Goal: Check status: Check status

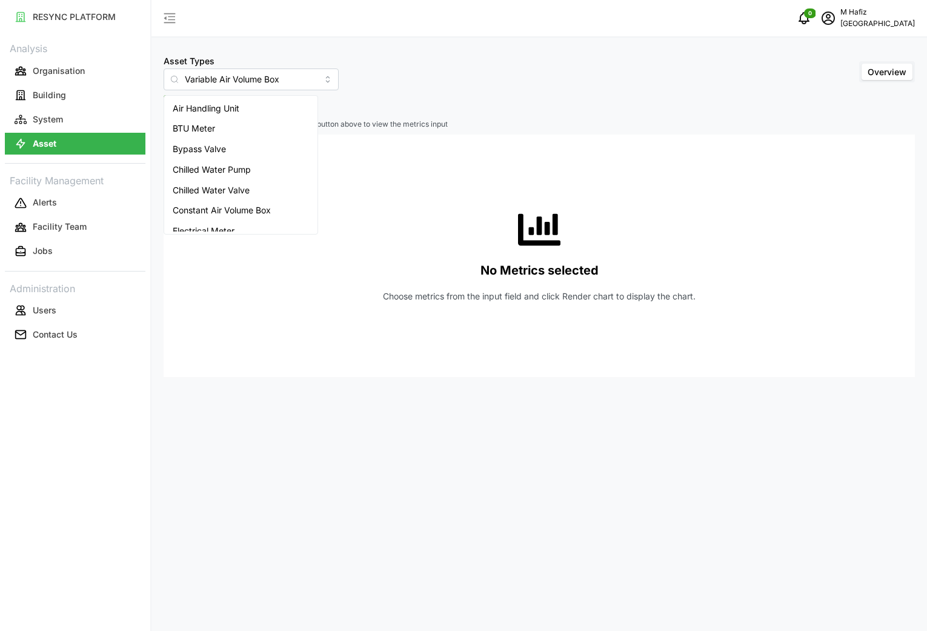
scroll to position [131, 0]
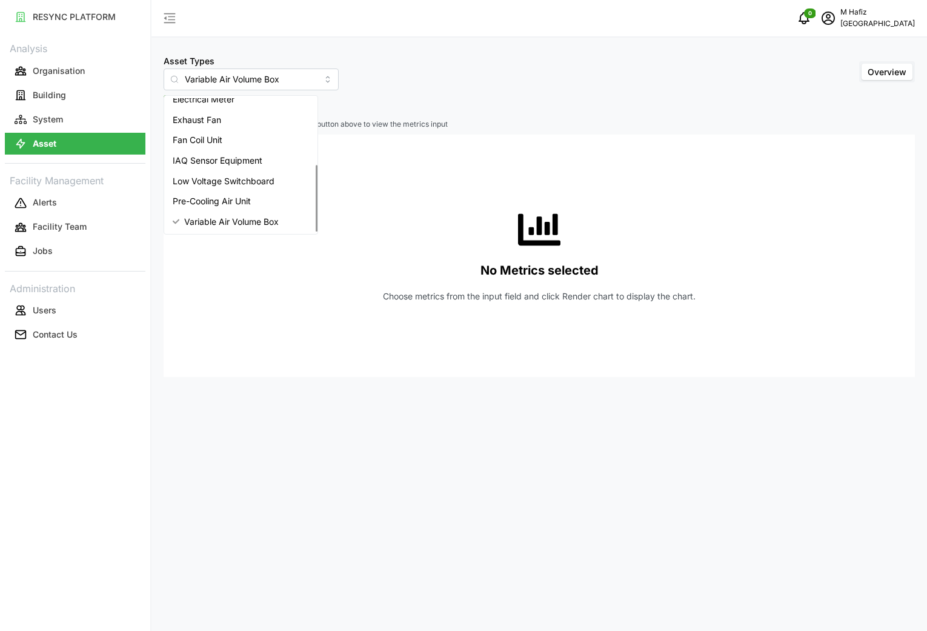
click at [249, 221] on span "Variable Air Volume Box" at bounding box center [231, 221] width 94 height 13
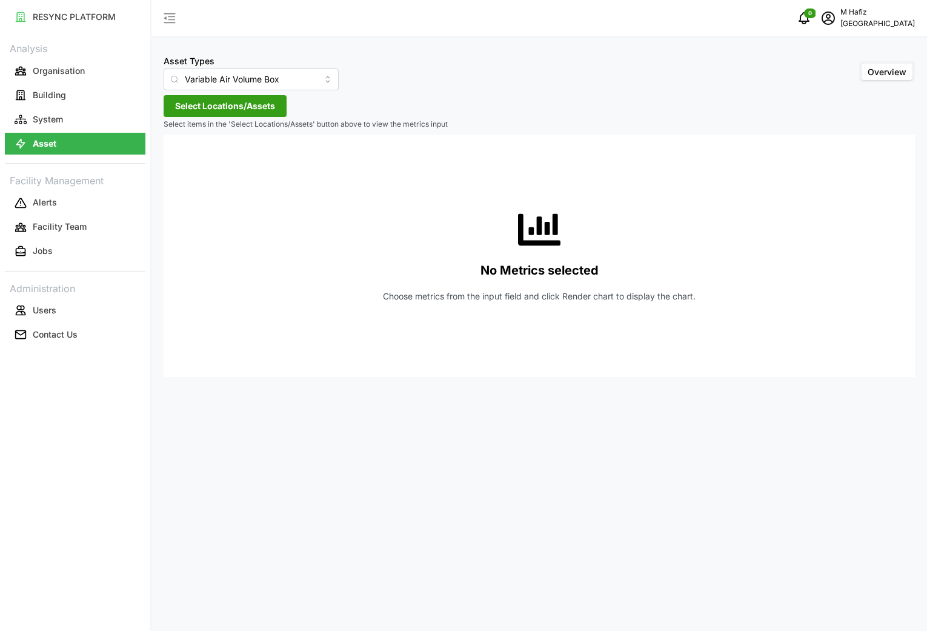
click at [231, 97] on span "Select Locations/Assets" at bounding box center [225, 106] width 100 height 21
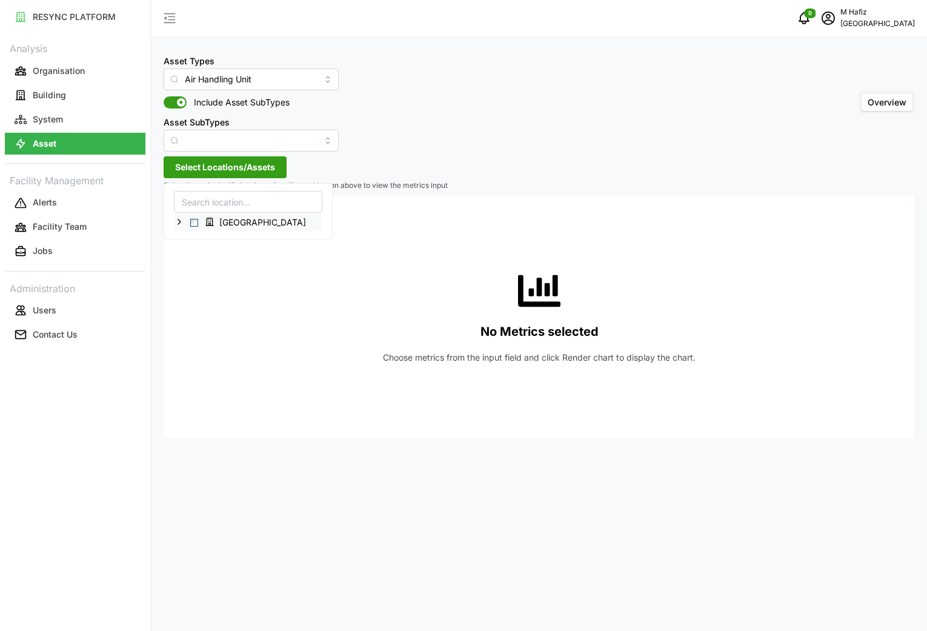
click at [181, 223] on icon at bounding box center [179, 222] width 10 height 10
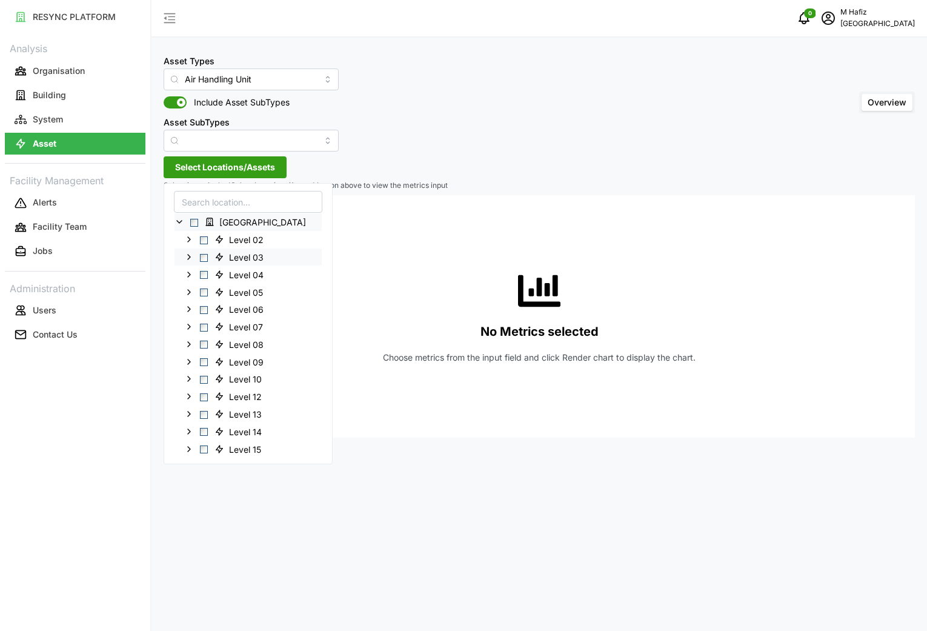
click at [203, 255] on span "Select Level 03" at bounding box center [204, 257] width 8 height 8
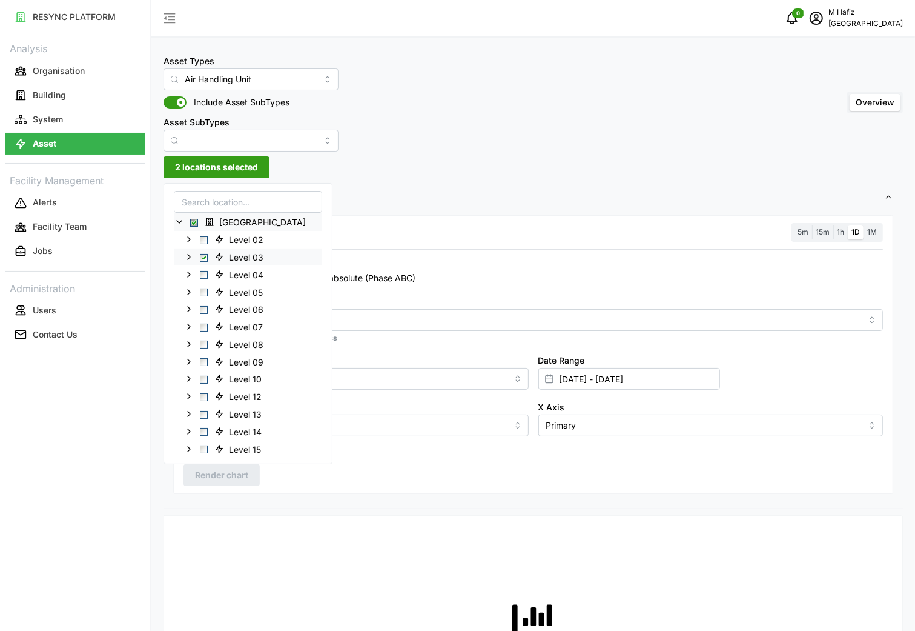
click at [187, 254] on icon at bounding box center [189, 256] width 10 height 10
click at [188, 259] on icon at bounding box center [189, 256] width 10 height 10
click at [271, 79] on input "Air Handling Unit" at bounding box center [251, 79] width 175 height 22
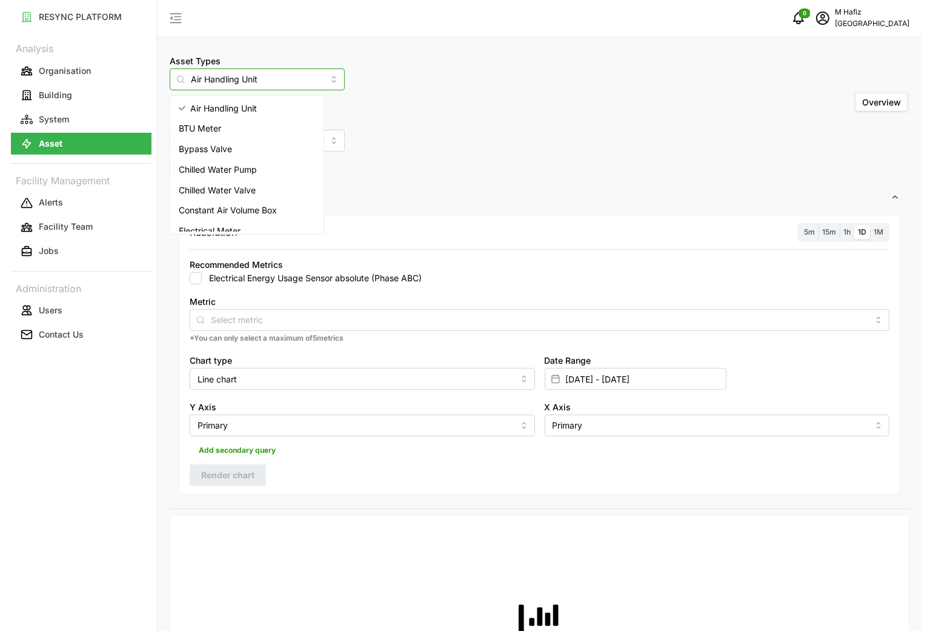
scroll to position [131, 0]
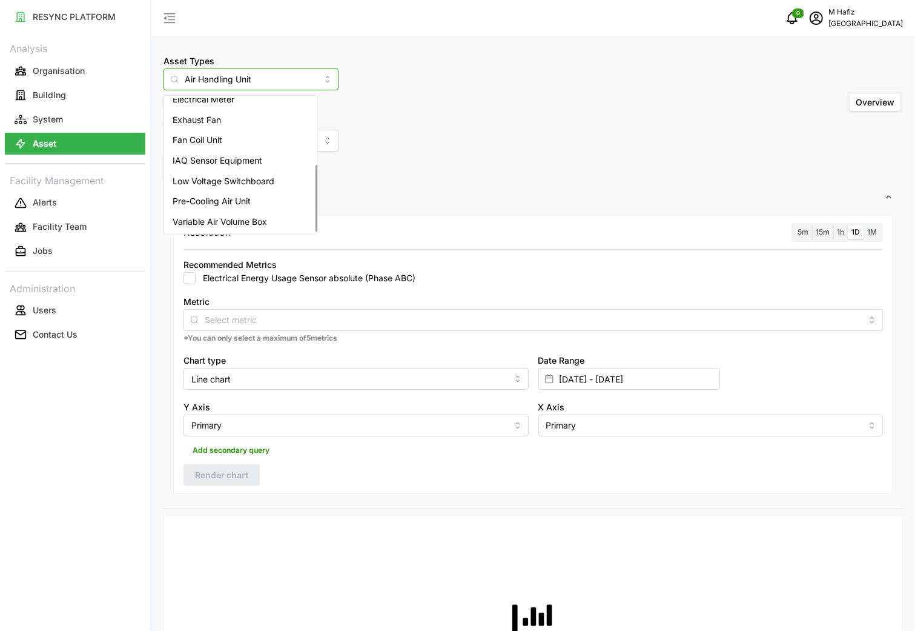
click at [240, 220] on span "Variable Air Volume Box" at bounding box center [220, 221] width 94 height 13
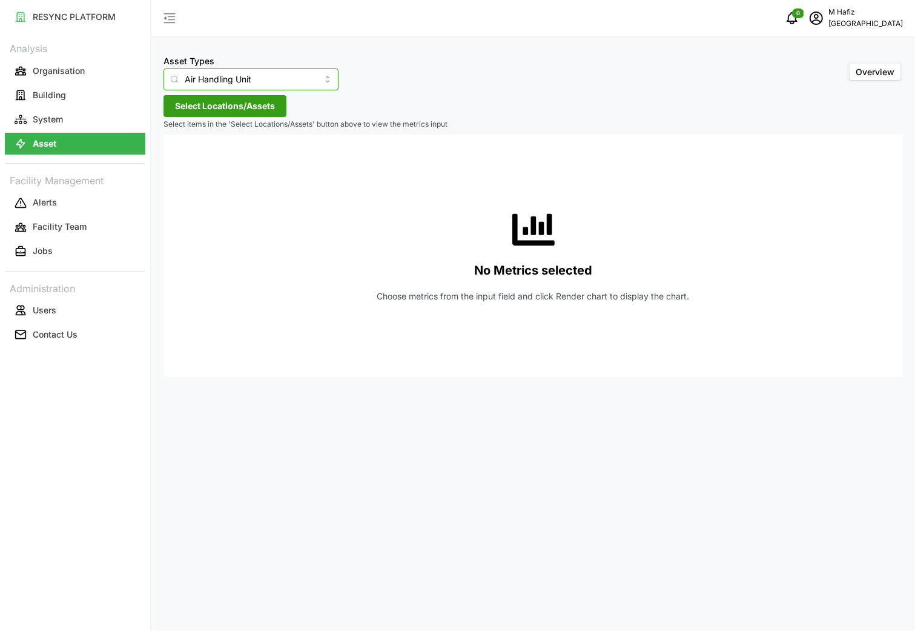
type input "Variable Air Volume Box"
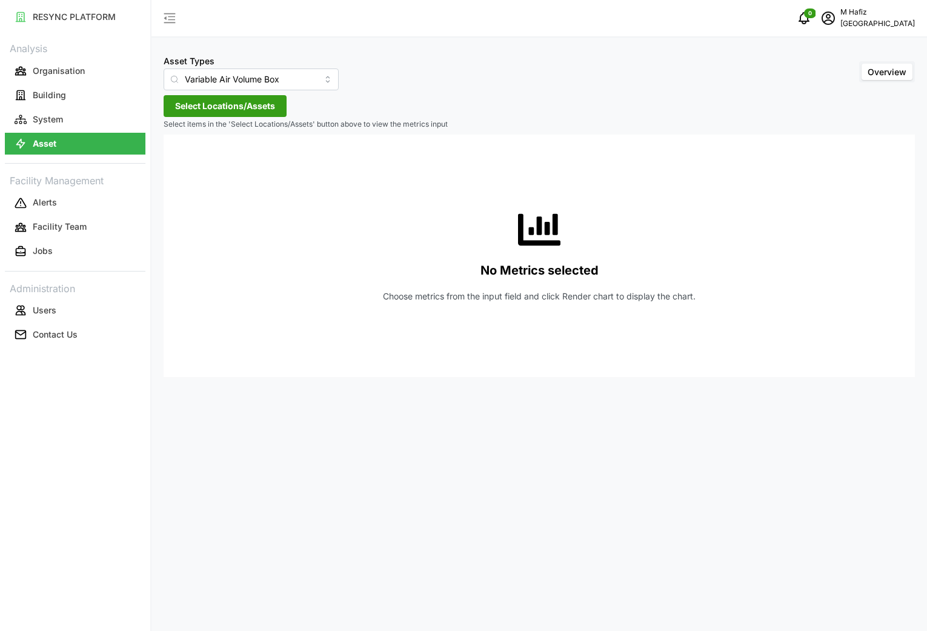
click at [243, 111] on span "Select Locations/Assets" at bounding box center [225, 106] width 100 height 21
click at [180, 161] on polyline at bounding box center [179, 160] width 2 height 5
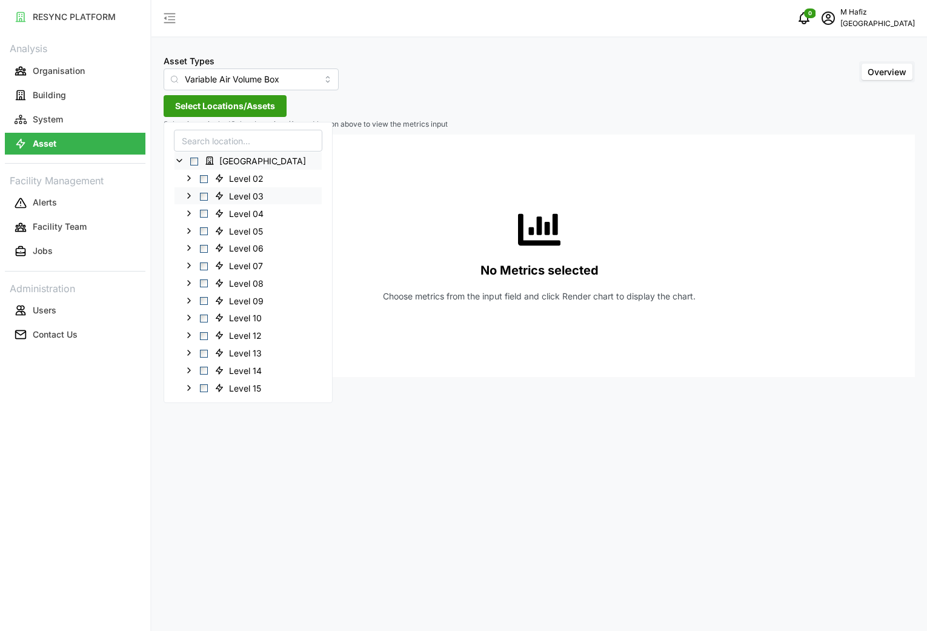
click at [188, 192] on icon at bounding box center [189, 196] width 10 height 10
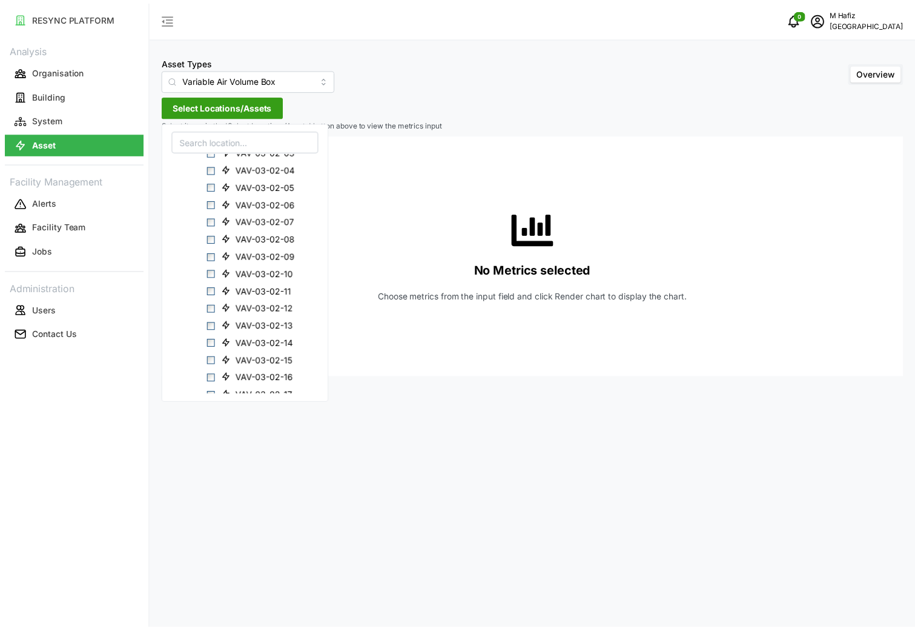
scroll to position [508, 0]
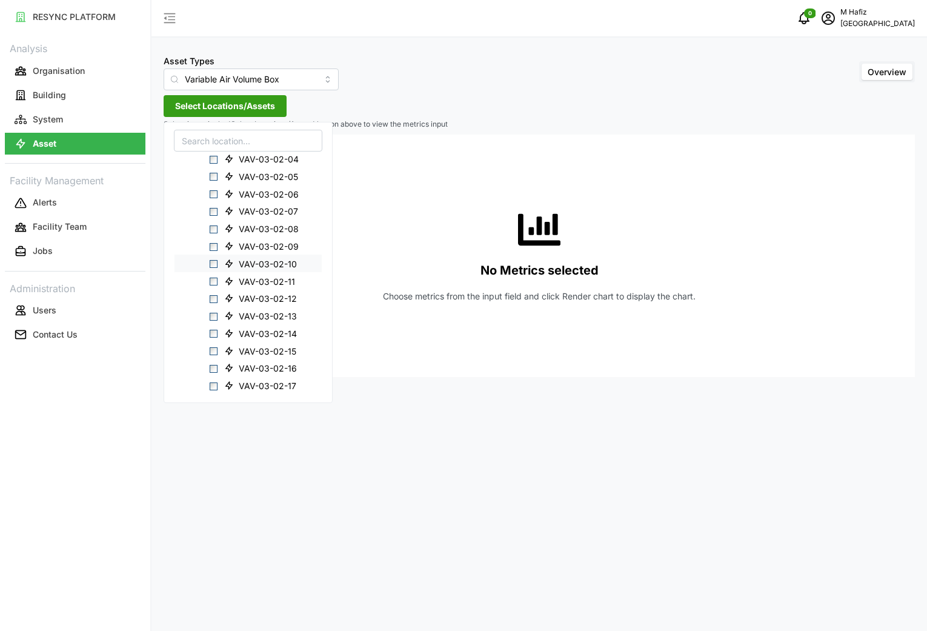
click at [230, 265] on icon at bounding box center [229, 263] width 10 height 10
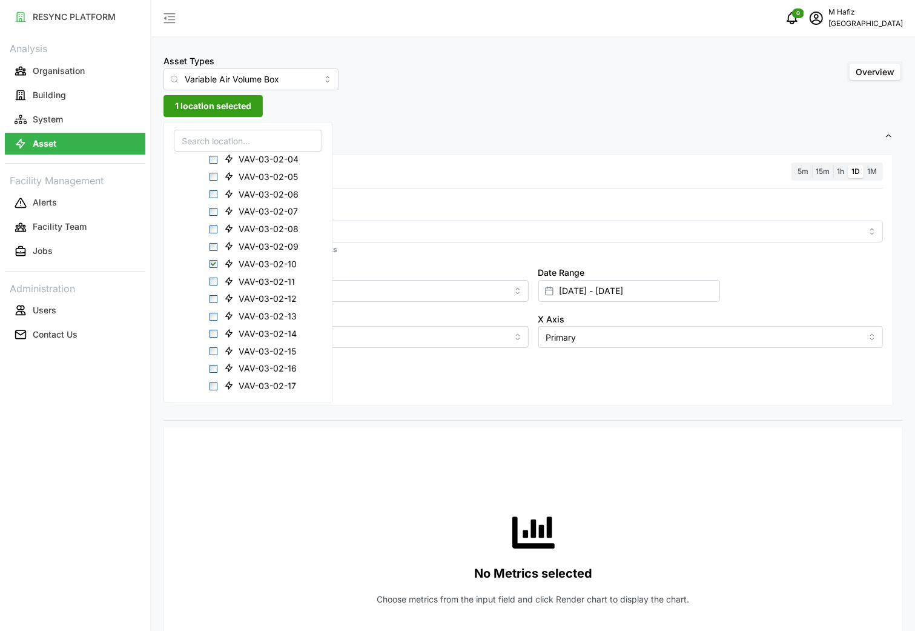
click at [370, 94] on div "Asset Types Variable Air Volume Box Overview 1 location selected Settings Resol…" at bounding box center [533, 605] width 764 height 1211
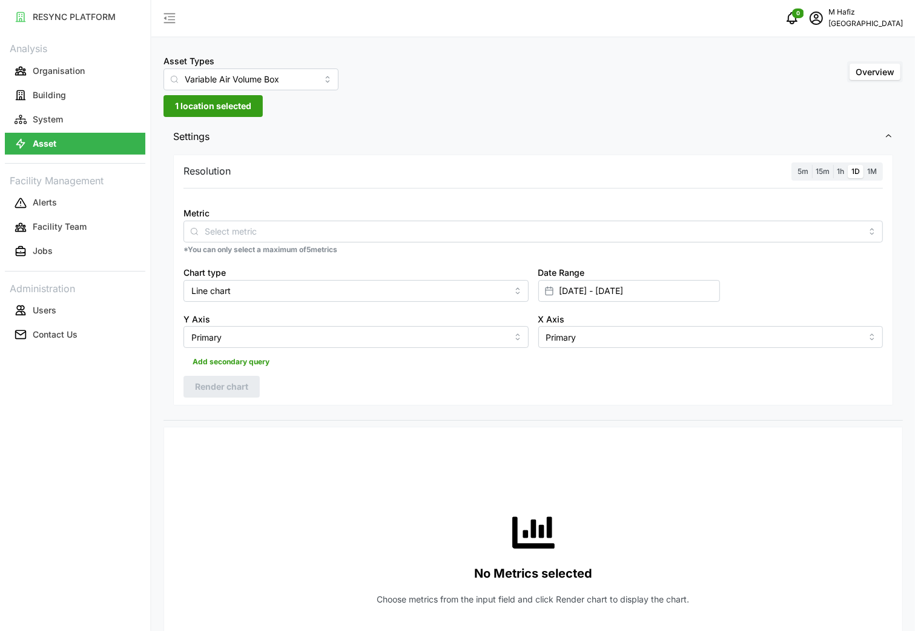
click at [800, 173] on span "5m" at bounding box center [803, 171] width 11 height 9
click at [794, 165] on input "5m" at bounding box center [794, 165] width 0 height 0
click at [555, 291] on div at bounding box center [549, 290] width 21 height 21
click at [554, 291] on div at bounding box center [549, 290] width 21 height 21
click at [606, 290] on input "[DATE] - [DATE]" at bounding box center [629, 291] width 182 height 22
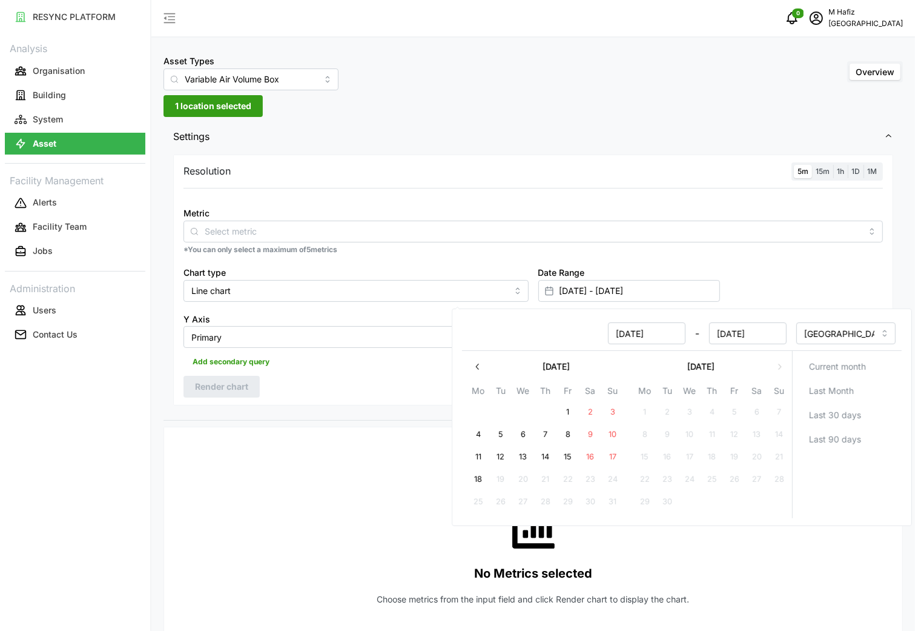
click at [525, 460] on button "13" at bounding box center [523, 457] width 22 height 22
type input "[DATE] - [DATE]"
type input "[DATE]"
click at [565, 458] on button "15" at bounding box center [568, 457] width 22 height 22
type input "[DATE] - [DATE]"
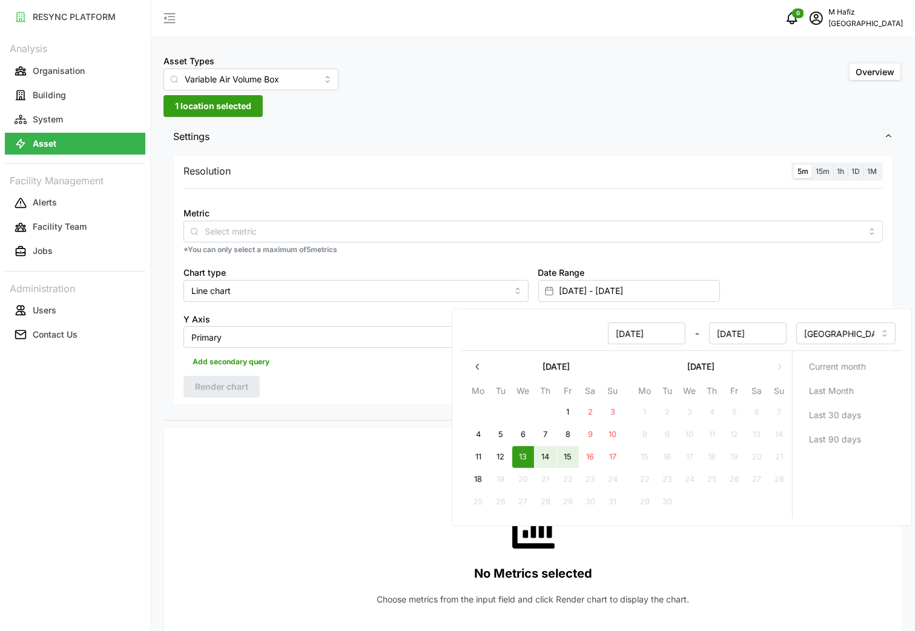
type input "[DATE]"
click at [363, 392] on div "Resolution 5m 15m 1h 1D 1M Metric *You can only select a maximum of 5 metrics C…" at bounding box center [533, 279] width 720 height 251
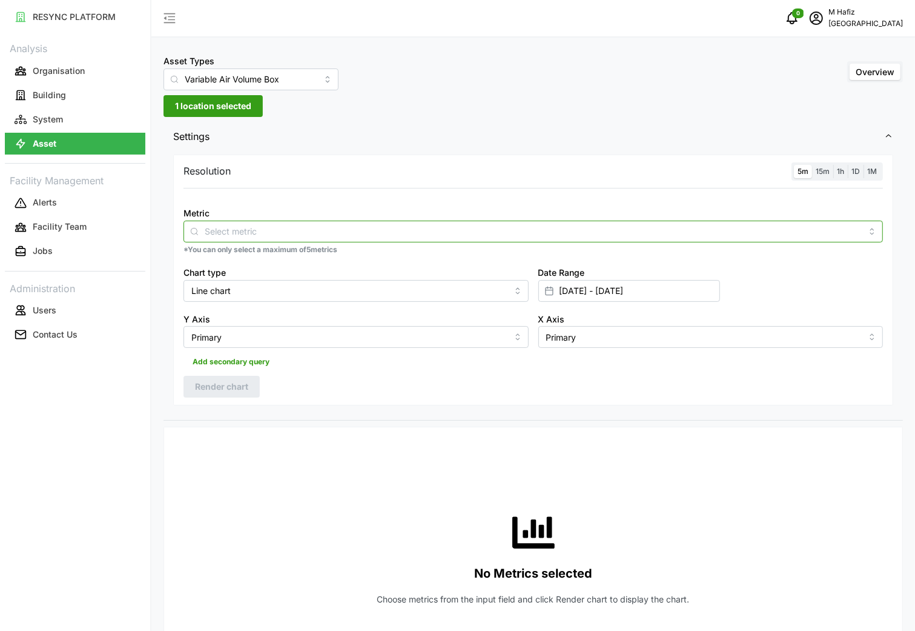
click at [228, 240] on div at bounding box center [534, 231] width 700 height 22
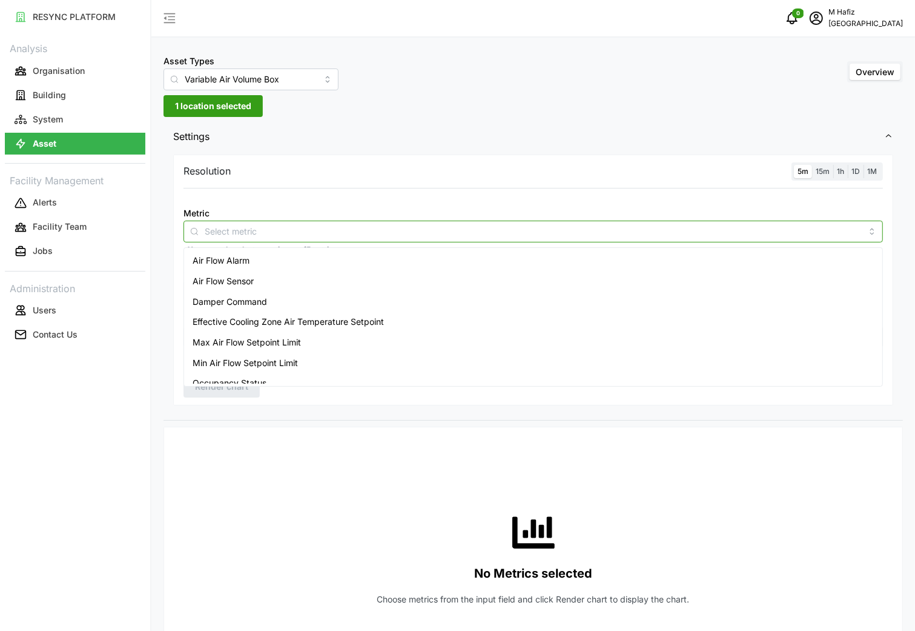
click at [253, 279] on span "Air Flow Sensor" at bounding box center [223, 280] width 61 height 13
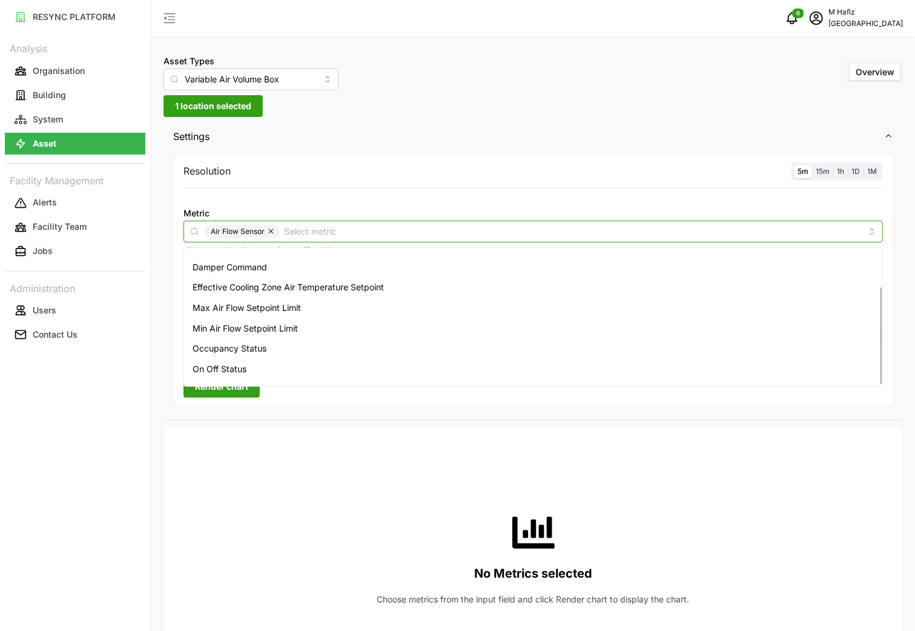
scroll to position [50, 0]
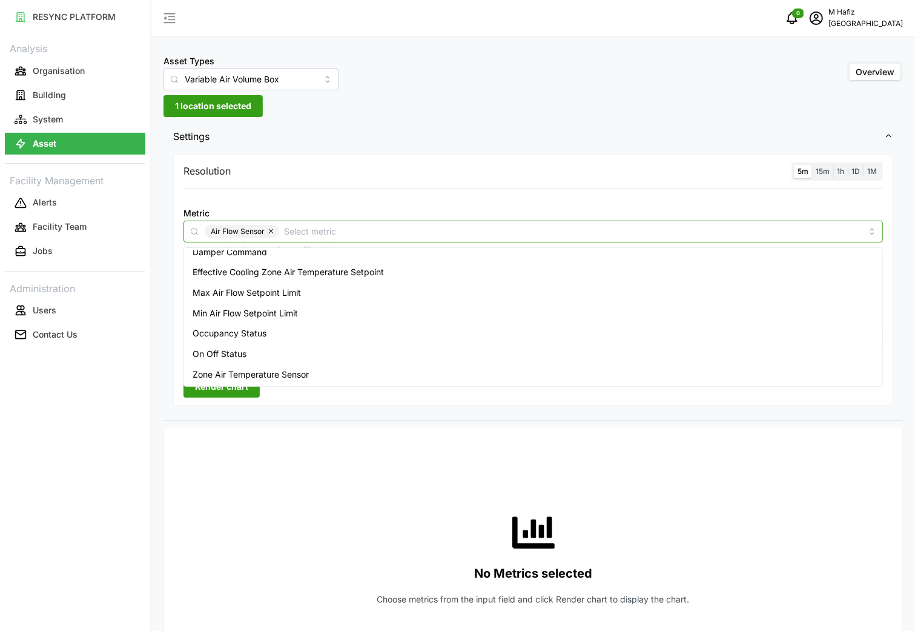
click at [319, 365] on div "Zone Air Temperature Sensor" at bounding box center [534, 374] width 694 height 21
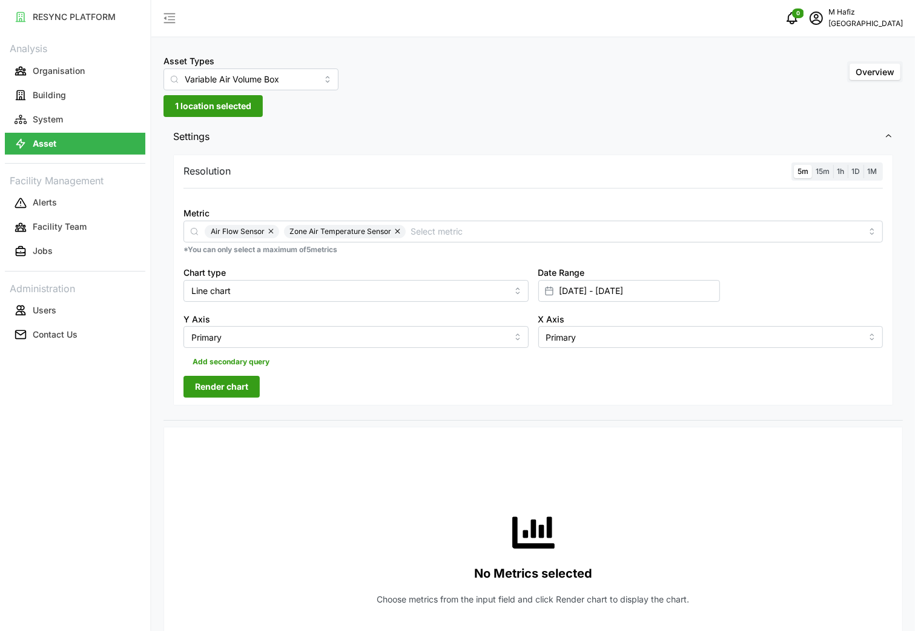
click at [482, 435] on div at bounding box center [655, 437] width 486 height 10
click at [220, 383] on span "Render chart" at bounding box center [221, 386] width 53 height 21
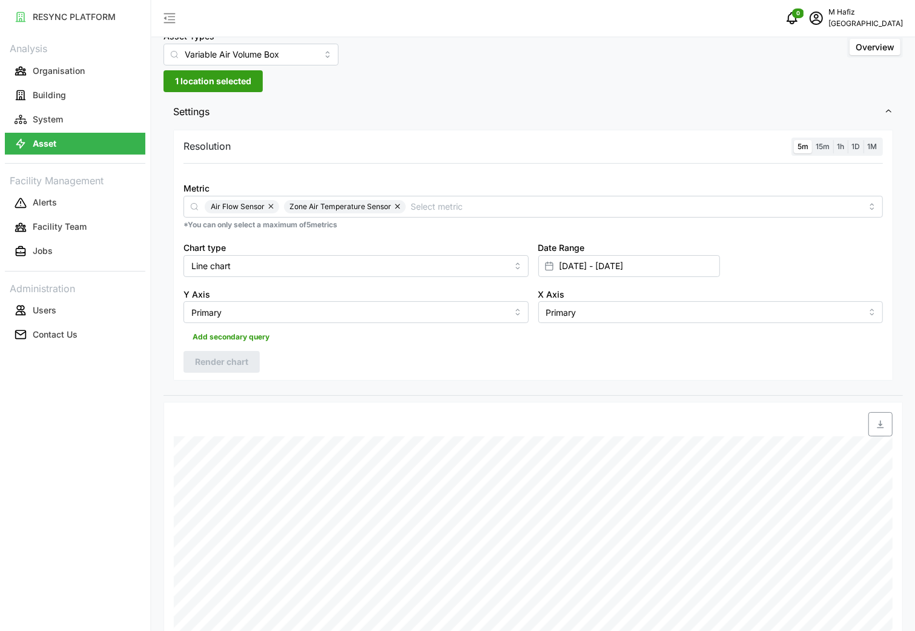
scroll to position [0, 0]
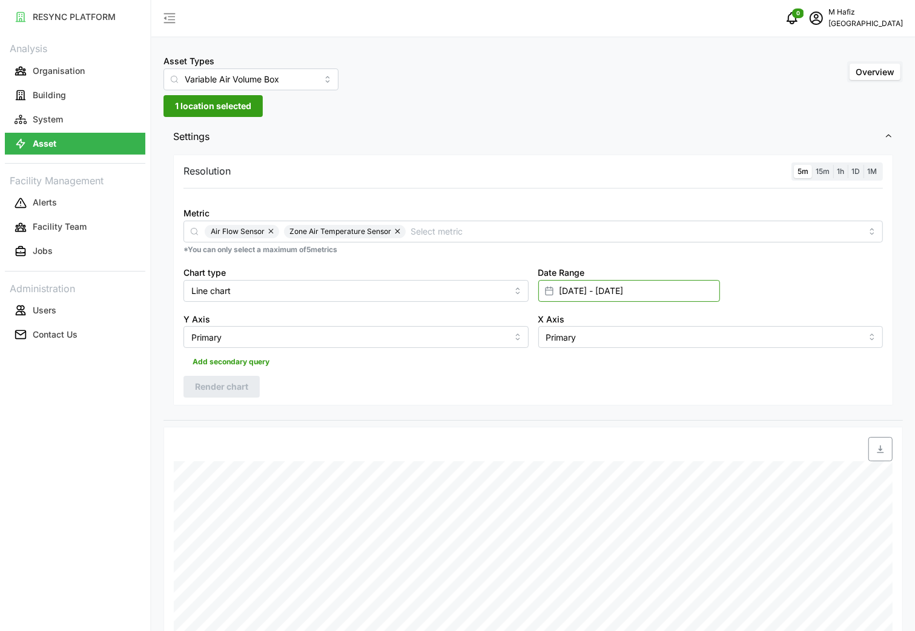
click at [585, 293] on input "[DATE] - [DATE]" at bounding box center [629, 291] width 182 height 22
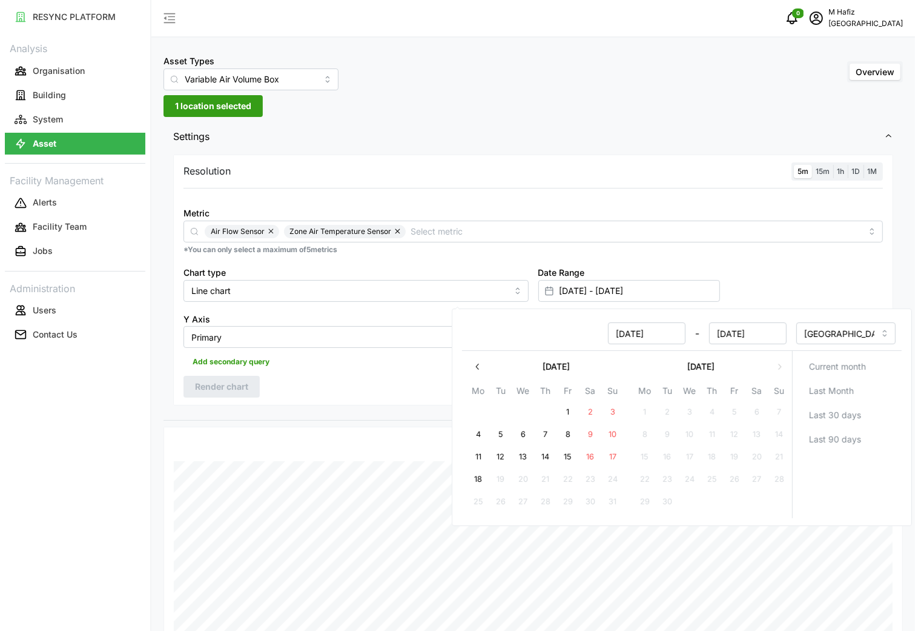
click at [479, 365] on icon "button" at bounding box center [478, 367] width 10 height 10
click at [667, 503] on button "29" at bounding box center [668, 502] width 22 height 22
type input "[DATE] - [DATE]"
type input "[DATE]"
click at [711, 500] on button "31" at bounding box center [712, 502] width 22 height 22
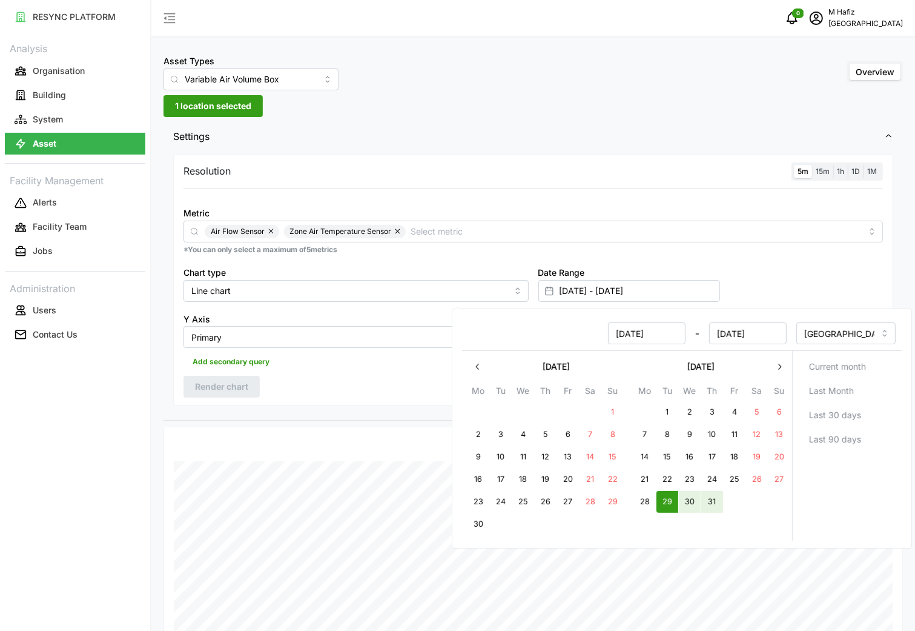
type input "[DATE] - [DATE]"
type input "[DATE]"
click at [745, 277] on div "Date Range [DATE] - [DATE]" at bounding box center [711, 283] width 355 height 47
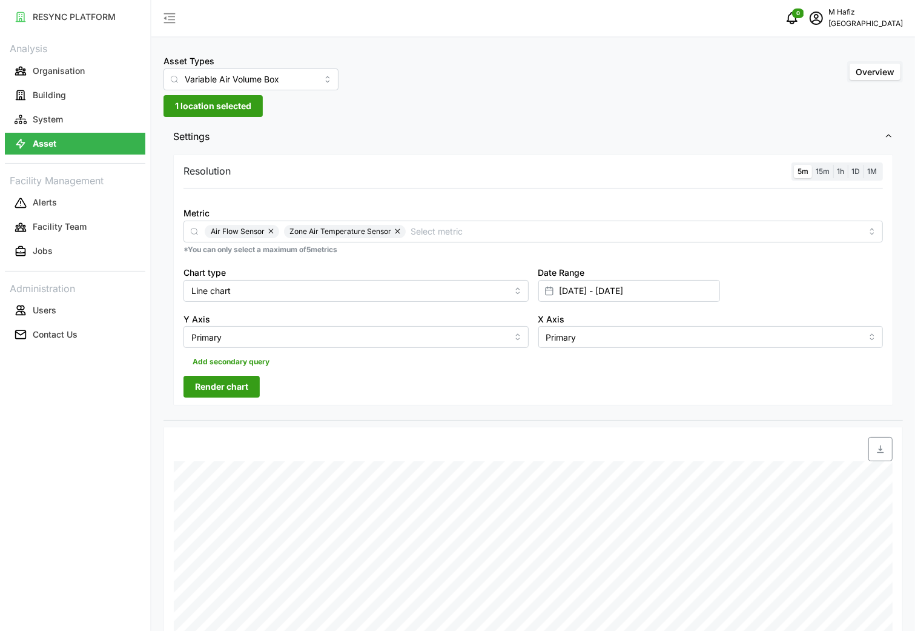
click at [235, 395] on span "Render chart" at bounding box center [221, 386] width 53 height 21
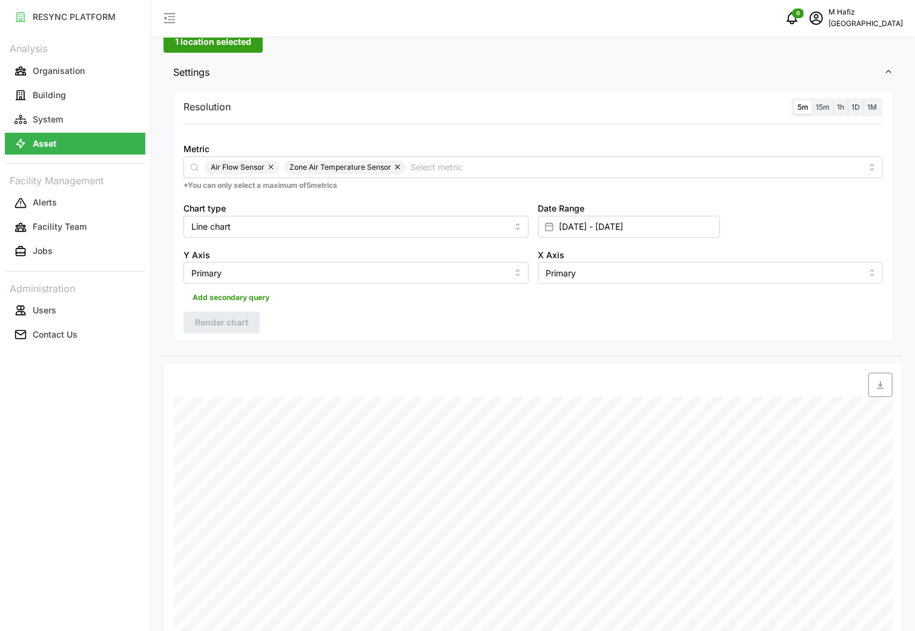
scroll to position [61, 0]
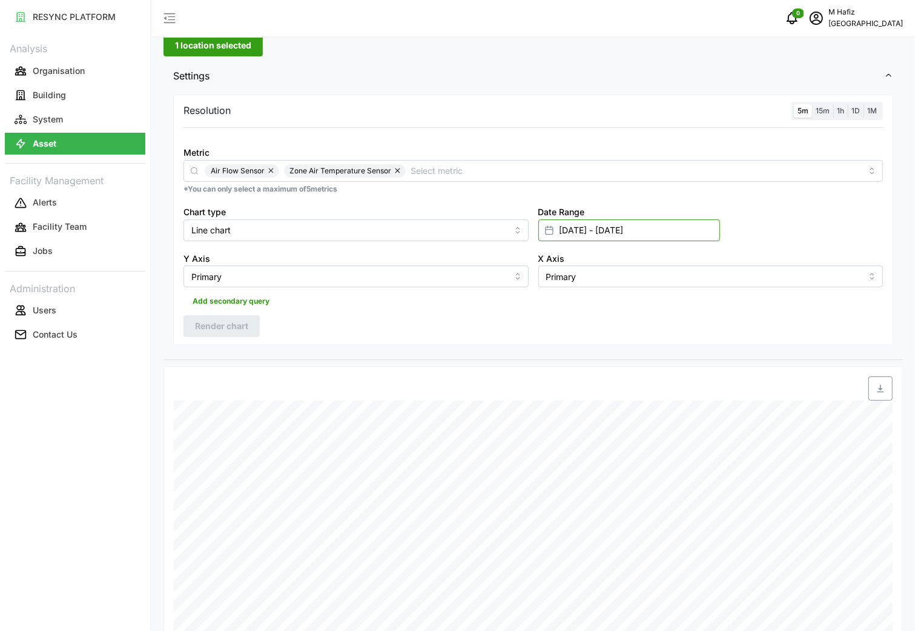
click at [597, 234] on input "[DATE] - [DATE]" at bounding box center [629, 230] width 182 height 22
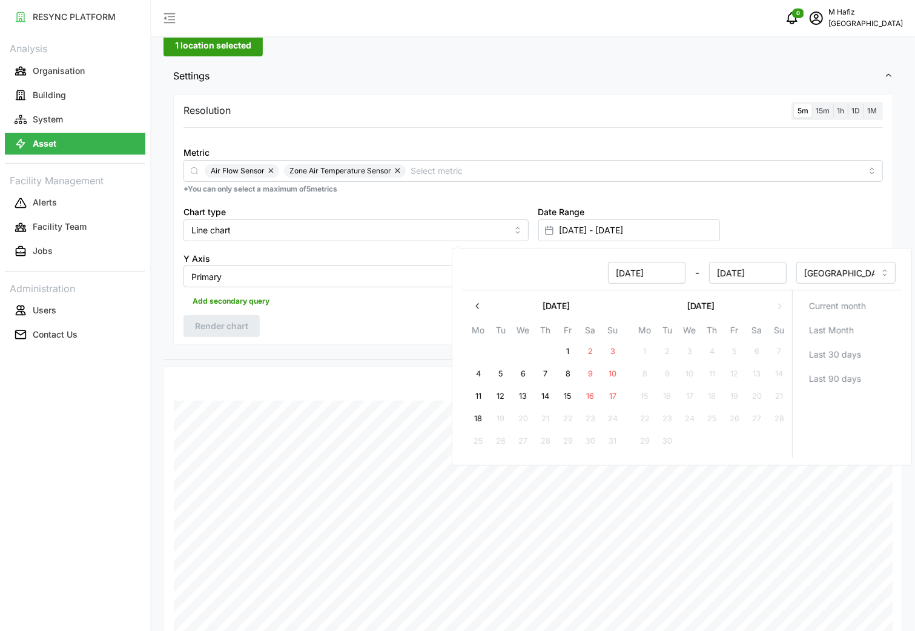
click at [482, 374] on button "4" at bounding box center [479, 374] width 22 height 22
type input "[DATE] - [DATE]"
type input "[DATE]"
click at [524, 376] on button "6" at bounding box center [523, 374] width 22 height 22
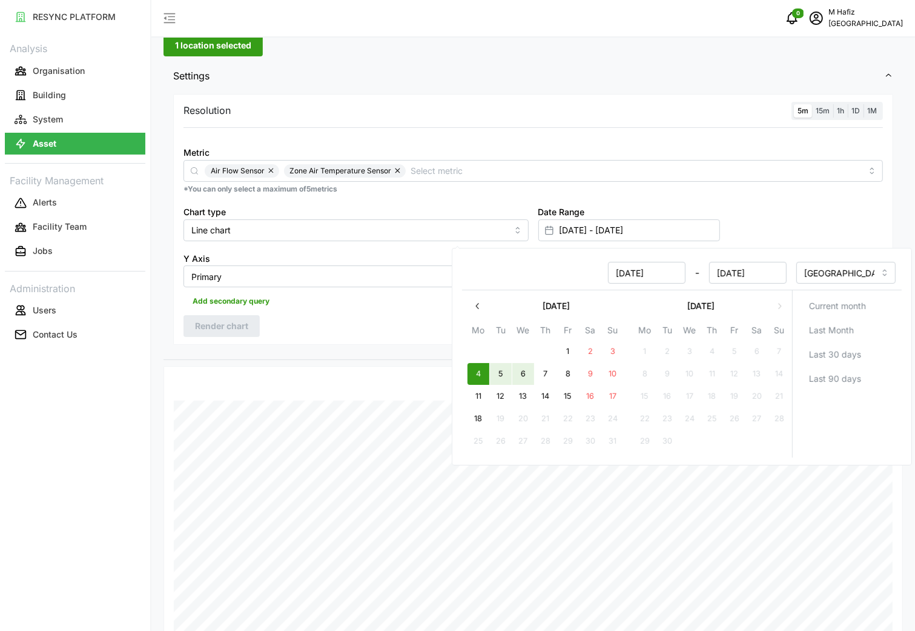
type input "[DATE] - [DATE]"
type input "[DATE]"
click at [370, 331] on div "Resolution 5m 15m 1h 1D 1M Metric Air Flow Sensor Zone Air Temperature Sensor *…" at bounding box center [533, 219] width 720 height 251
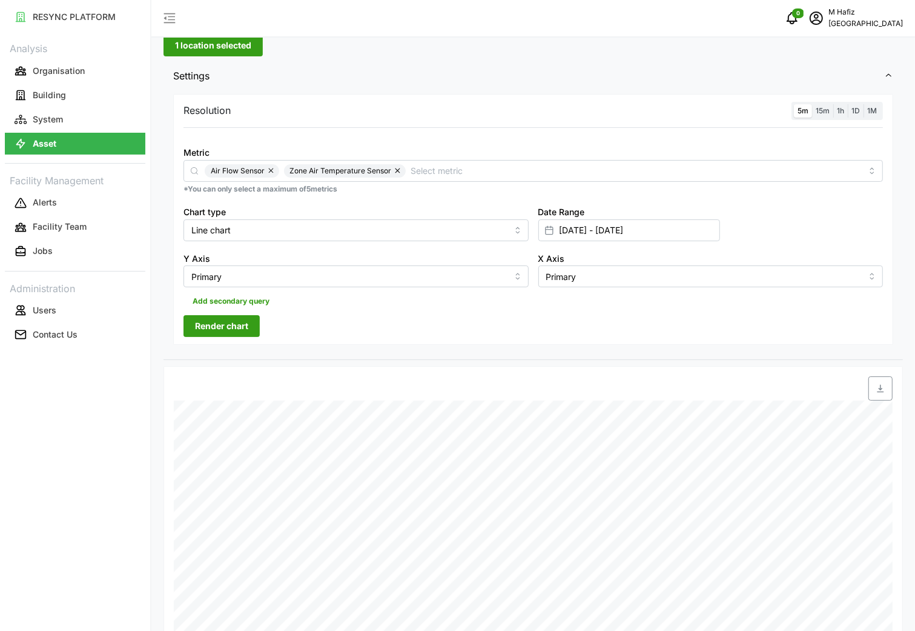
click at [218, 330] on span "Render chart" at bounding box center [221, 326] width 53 height 21
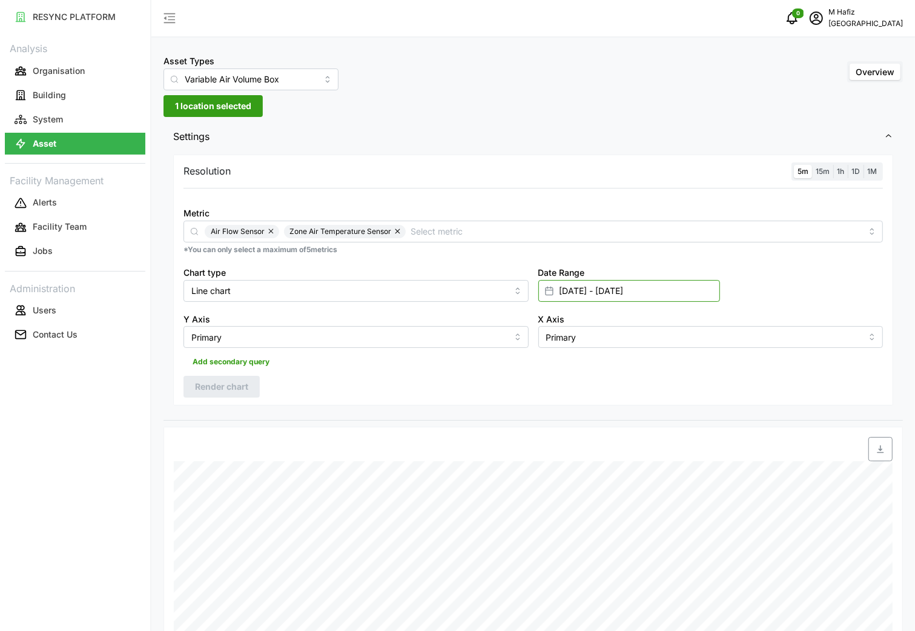
click at [595, 283] on input "[DATE] - [DATE]" at bounding box center [629, 291] width 182 height 22
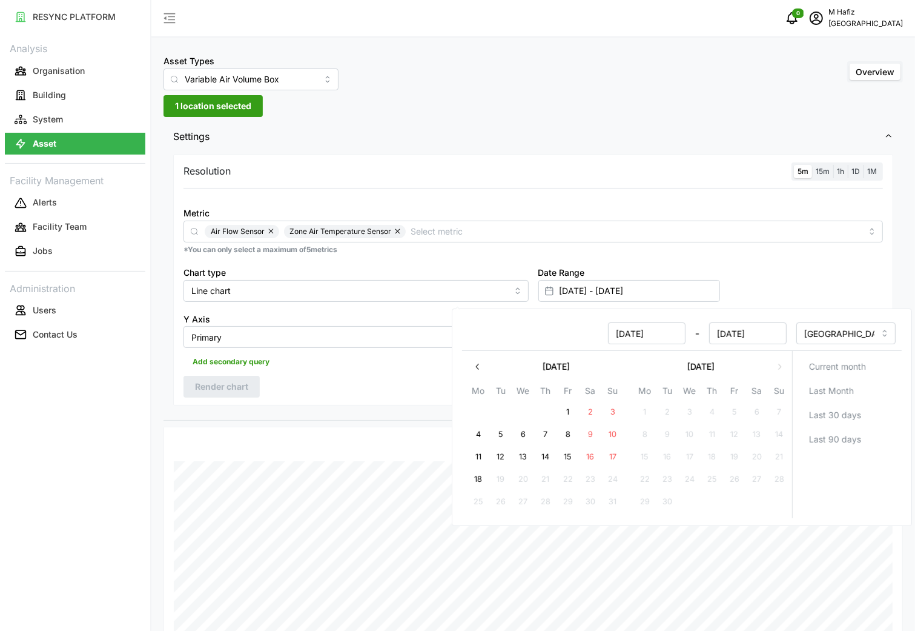
click at [523, 459] on button "13" at bounding box center [523, 457] width 22 height 22
type input "[DATE] - [DATE]"
type input "[DATE]"
click at [568, 456] on button "15" at bounding box center [568, 457] width 22 height 22
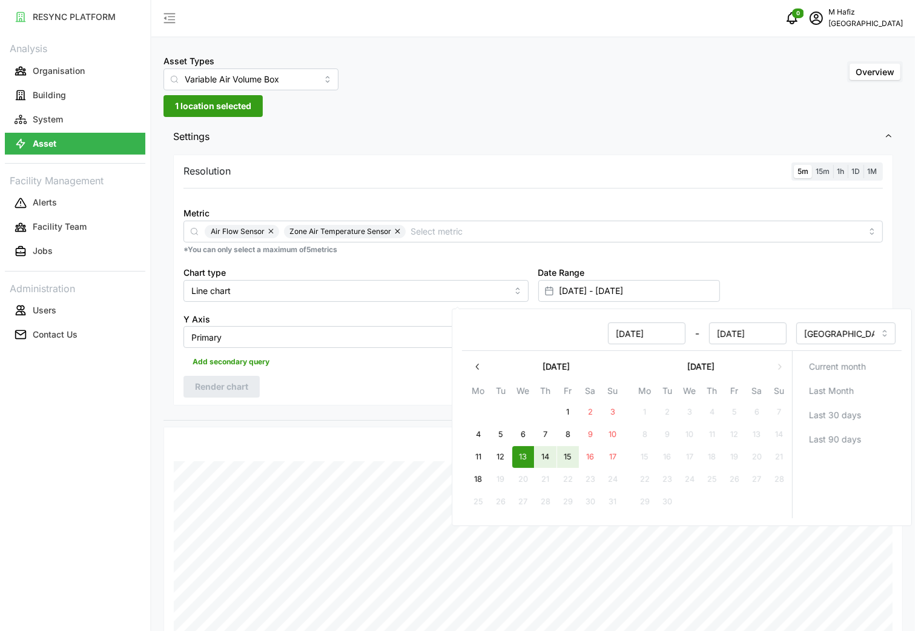
type input "[DATE] - [DATE]"
type input "[DATE]"
click at [334, 405] on div "Resolution 5m 15m 1h 1D 1M Metric Air Flow Sensor Zone Air Temperature Sensor *…" at bounding box center [533, 279] width 720 height 251
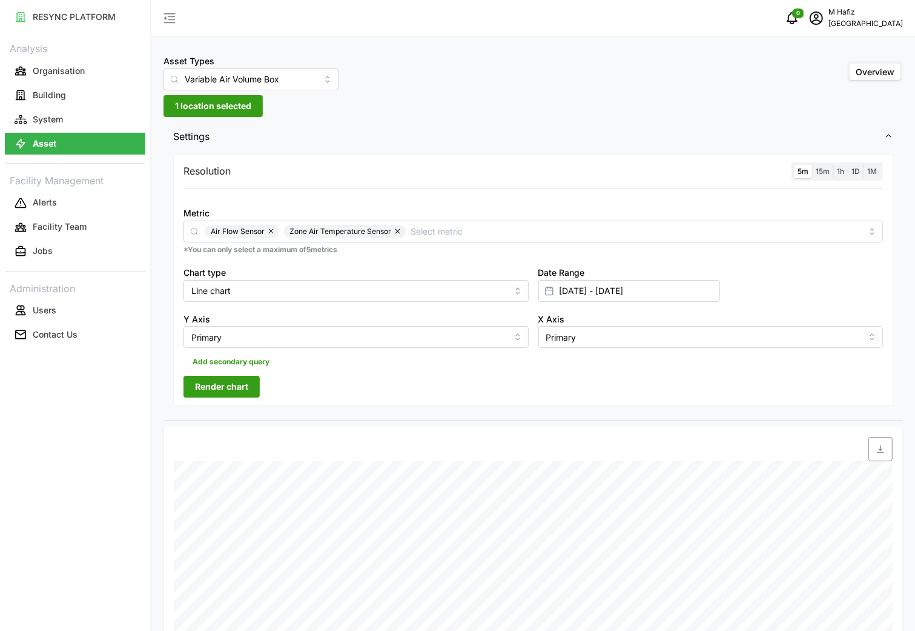
click at [229, 386] on span "Render chart" at bounding box center [221, 386] width 53 height 21
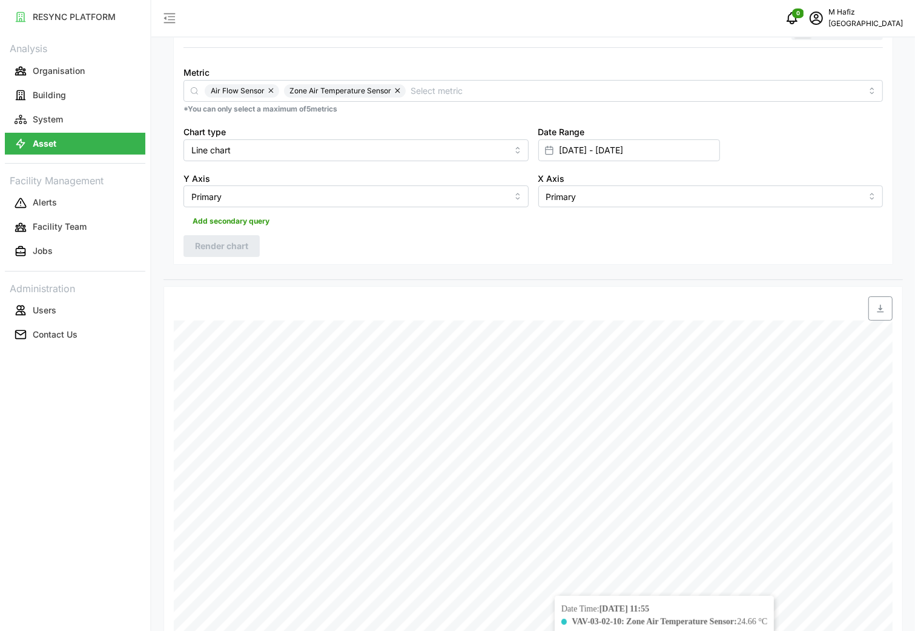
scroll to position [61, 0]
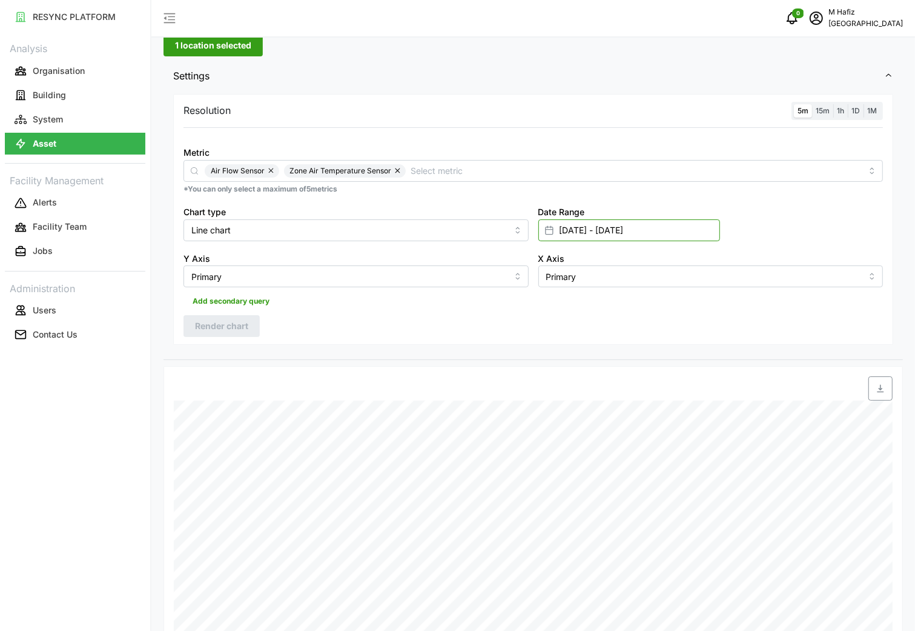
click at [618, 228] on input "[DATE] - [DATE]" at bounding box center [629, 230] width 182 height 22
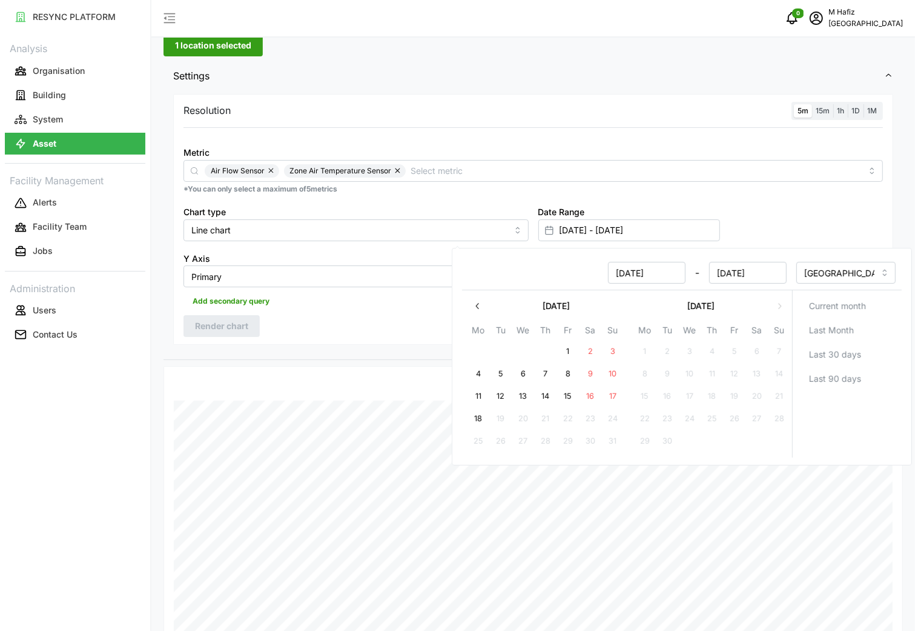
click at [474, 394] on button "11" at bounding box center [479, 396] width 22 height 22
type input "[DATE] - [DATE]"
type input "[DATE]"
click at [525, 396] on button "13" at bounding box center [523, 396] width 22 height 22
type input "[DATE] - [DATE]"
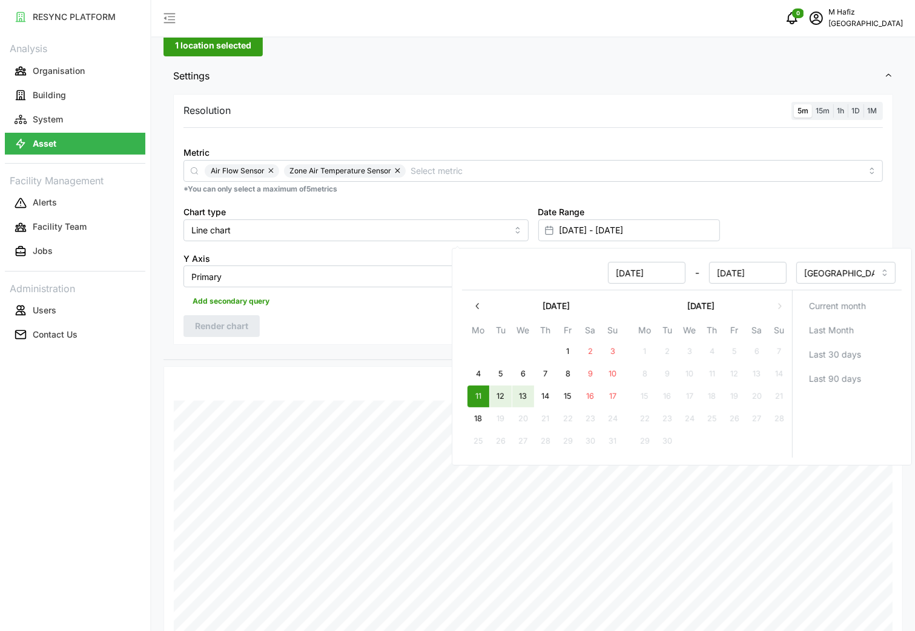
type input "[DATE]"
click at [322, 382] on div at bounding box center [290, 388] width 243 height 34
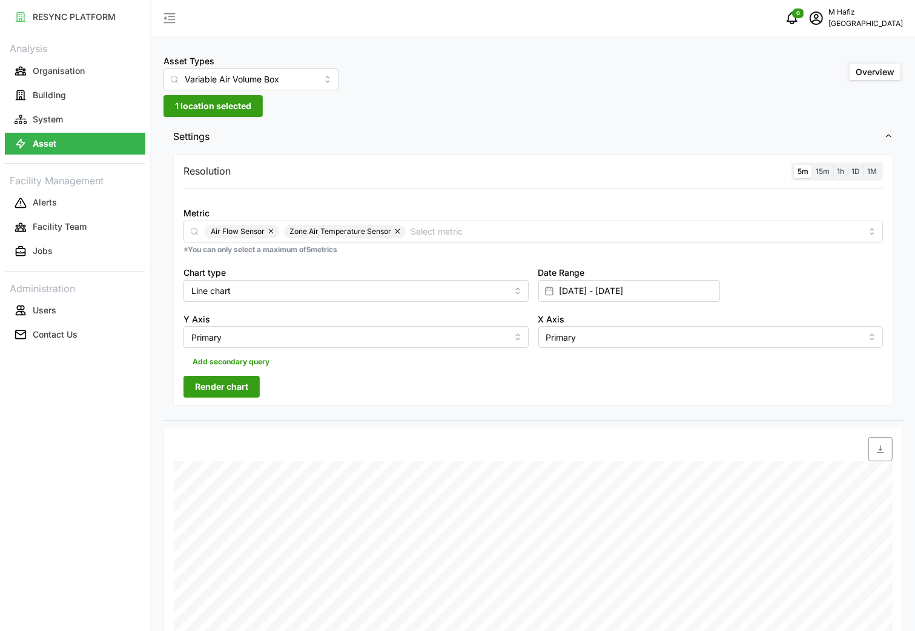
click at [250, 383] on button "Render chart" at bounding box center [222, 387] width 76 height 22
click at [627, 286] on input "[DATE] - [DATE]" at bounding box center [629, 291] width 182 height 22
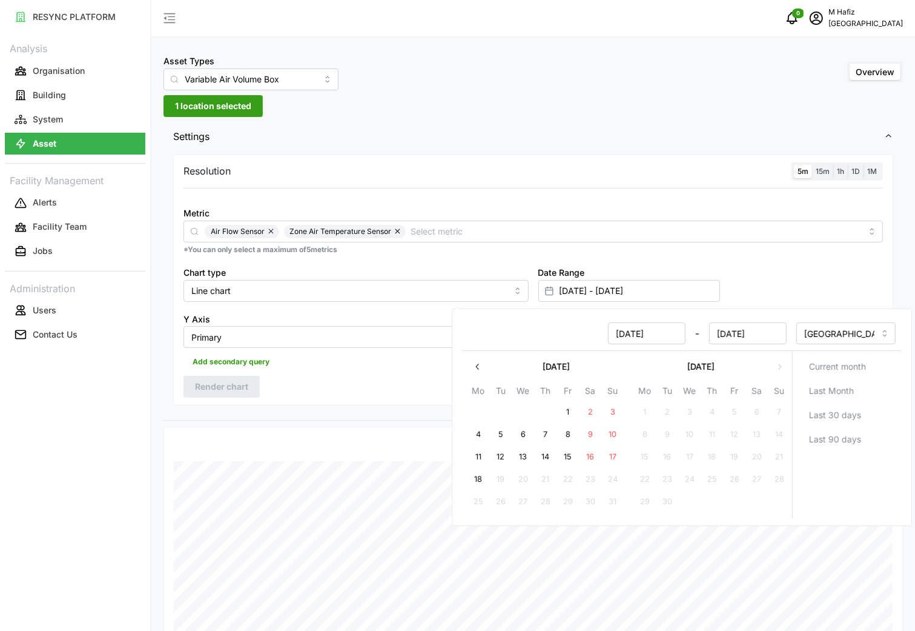
click at [592, 464] on button "16" at bounding box center [591, 457] width 22 height 22
type input "[DATE] - [DATE]"
type input "[DATE]"
click at [477, 477] on button "18" at bounding box center [479, 479] width 22 height 22
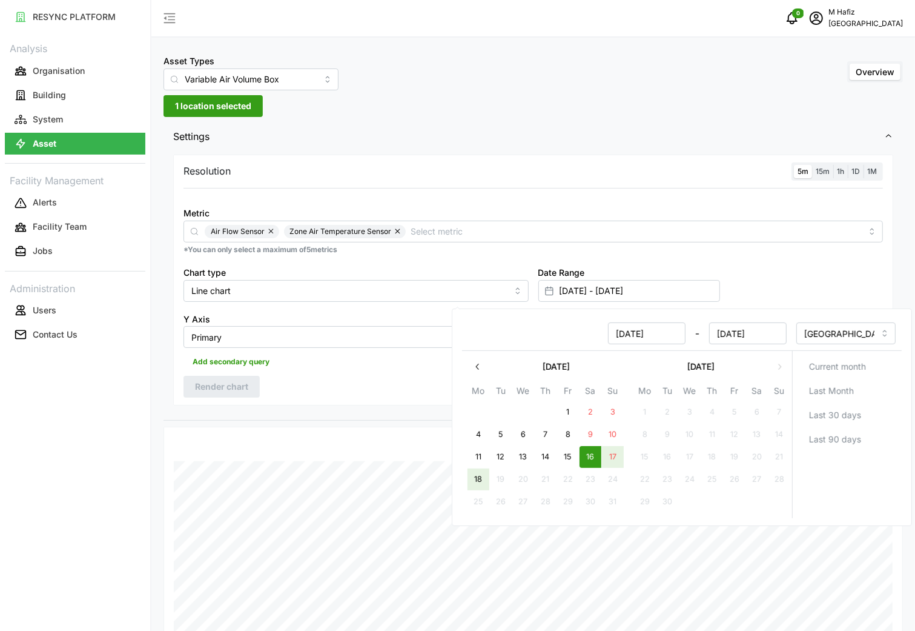
type input "[DATE] - [DATE]"
type input "[DATE]"
click at [324, 385] on div "Resolution 5m 15m 1h 1D 1M Metric Air Flow Sensor Zone Air Temperature Sensor *…" at bounding box center [533, 279] width 720 height 251
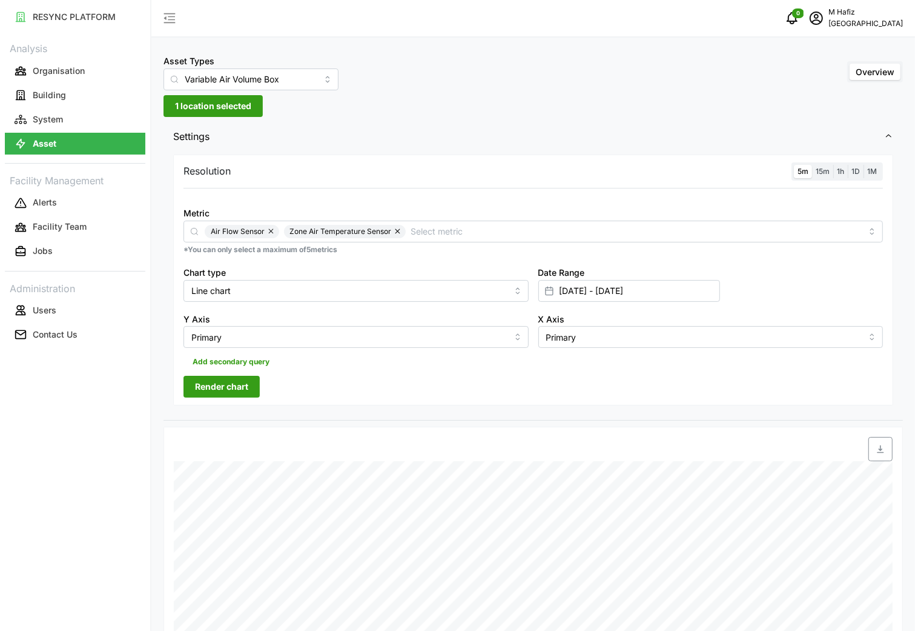
click at [199, 385] on span "Render chart" at bounding box center [221, 386] width 53 height 21
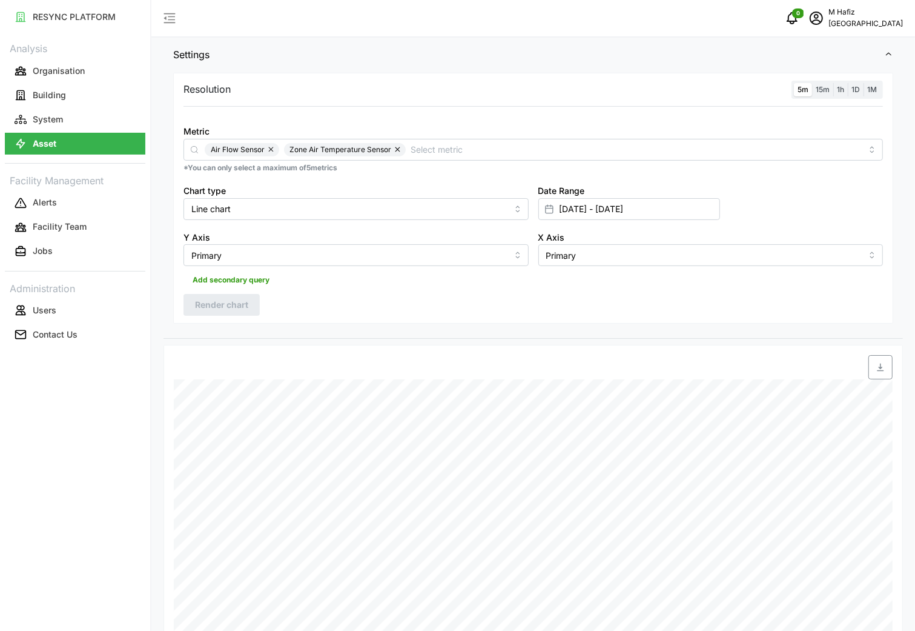
scroll to position [61, 0]
